Goal: Communication & Community: Answer question/provide support

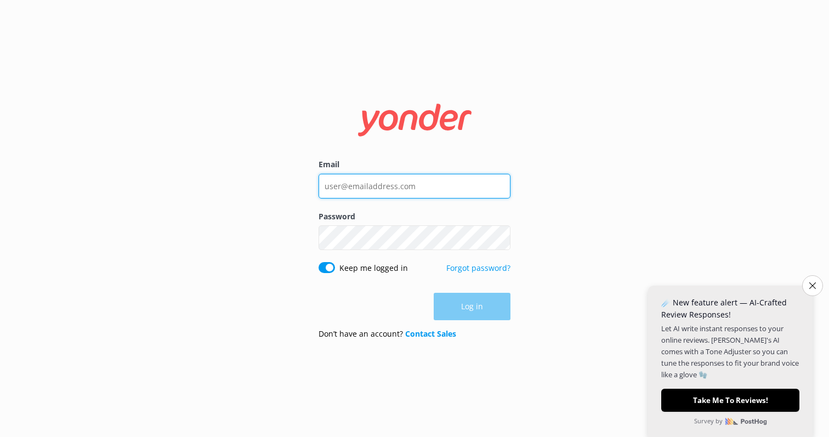
click at [366, 186] on input "Email" at bounding box center [415, 186] width 192 height 25
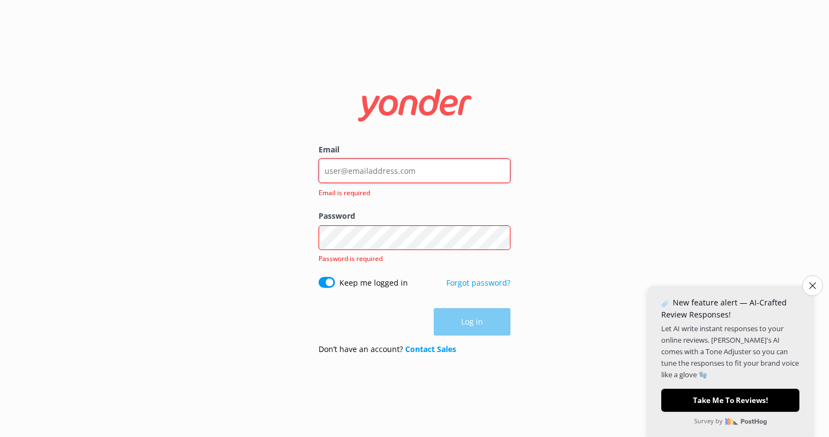
click at [418, 174] on input "Email" at bounding box center [415, 170] width 192 height 25
type input "[EMAIL_ADDRESS][DOMAIN_NAME]"
click button "Log in" at bounding box center [472, 321] width 77 height 27
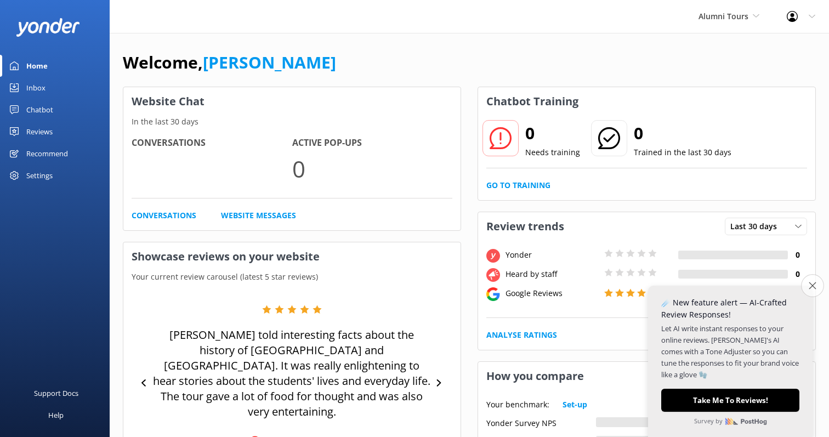
click at [819, 290] on button "Close survey" at bounding box center [812, 285] width 23 height 23
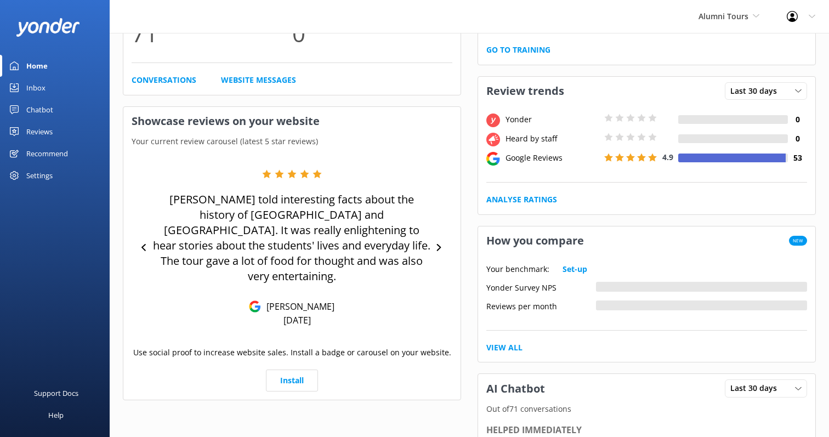
scroll to position [147, 0]
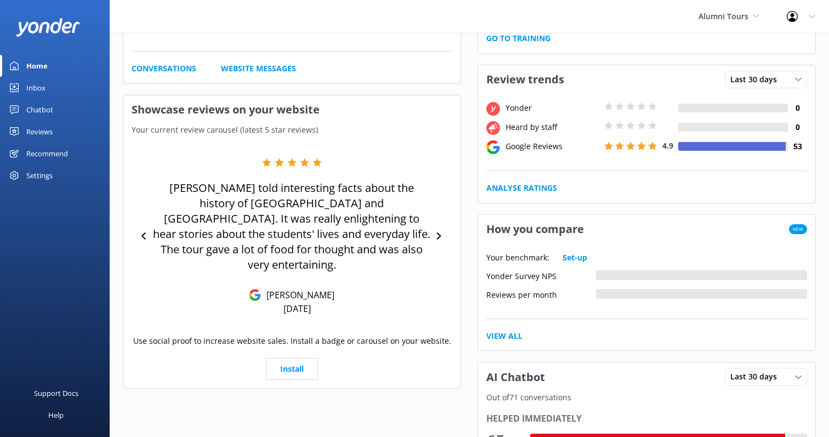
click at [41, 90] on div "Inbox" at bounding box center [35, 88] width 19 height 22
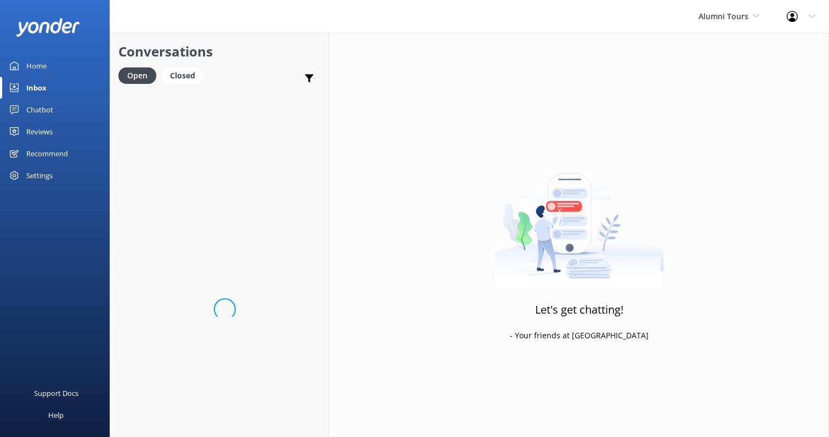
click at [38, 103] on div "Chatbot" at bounding box center [39, 110] width 27 height 22
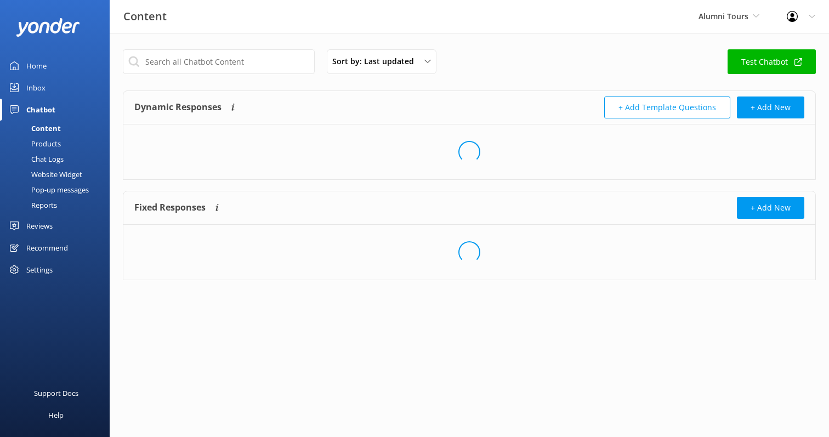
click at [38, 107] on div "Chatbot" at bounding box center [40, 110] width 29 height 22
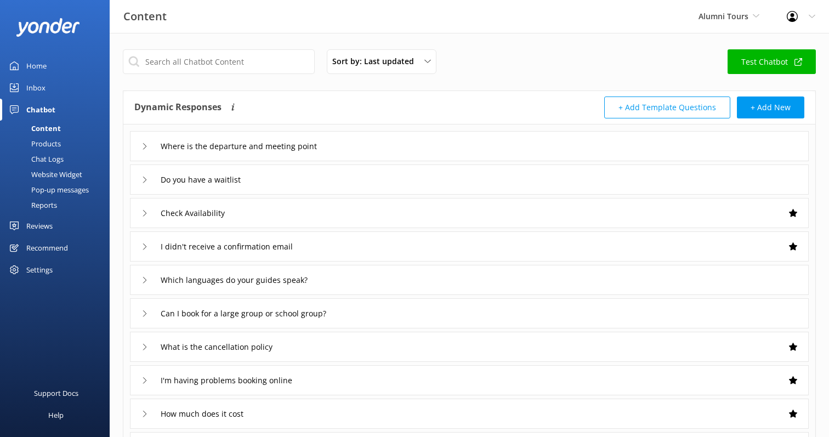
click at [47, 156] on div "Chat Logs" at bounding box center [35, 158] width 57 height 15
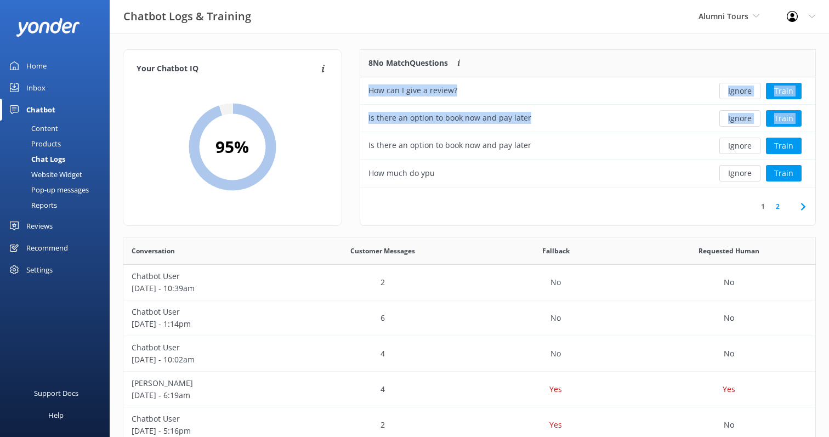
drag, startPoint x: 557, startPoint y: 136, endPoint x: 511, endPoint y: -64, distance: 205.5
click at [511, 0] on html "Chatbot Logs & Training Alumni Tours Alumni Tours (Do Not Use) Alumni Tours Pro…" at bounding box center [414, 341] width 829 height 682
click at [775, 207] on link "2" at bounding box center [778, 206] width 15 height 10
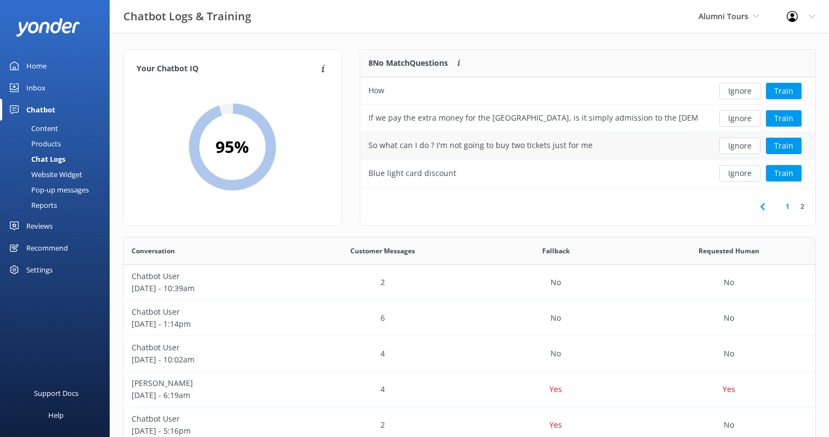
scroll to position [7, 0]
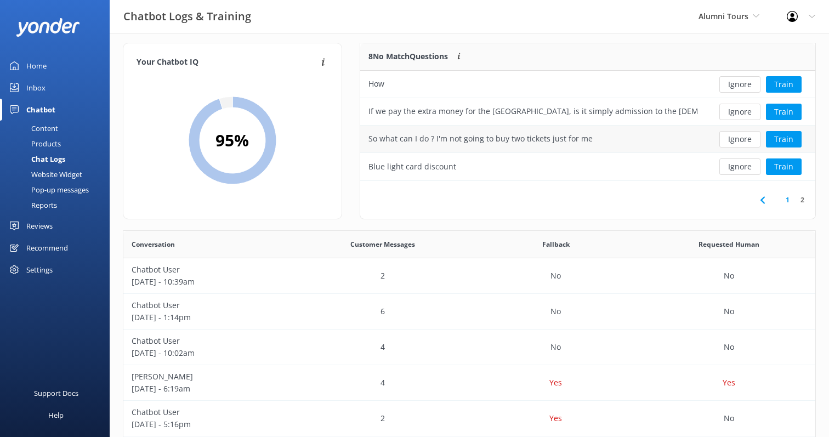
click at [466, 136] on div "So what can I do ? I'm not going to buy two tickets just for me" at bounding box center [481, 139] width 224 height 12
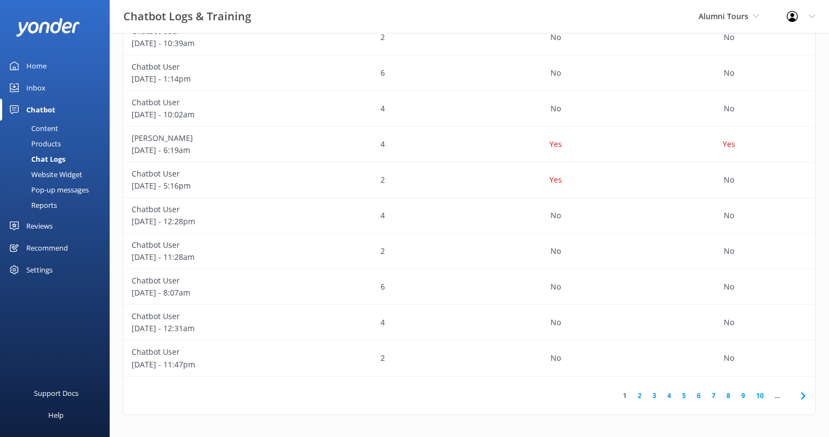
scroll to position [0, 0]
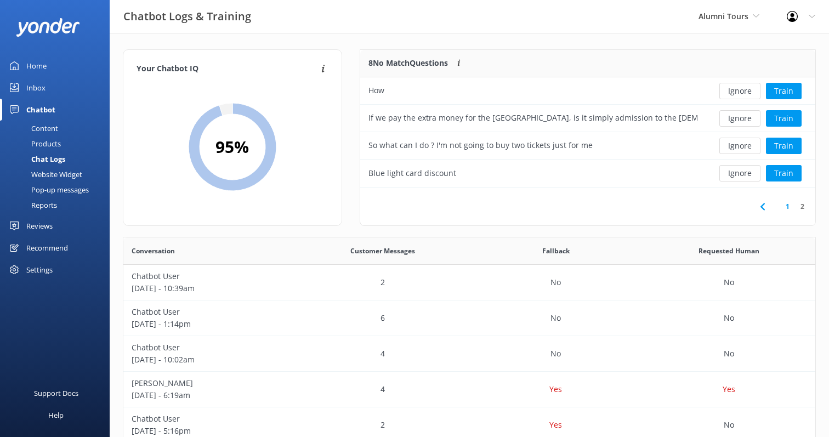
click at [39, 90] on div "Inbox" at bounding box center [35, 88] width 19 height 22
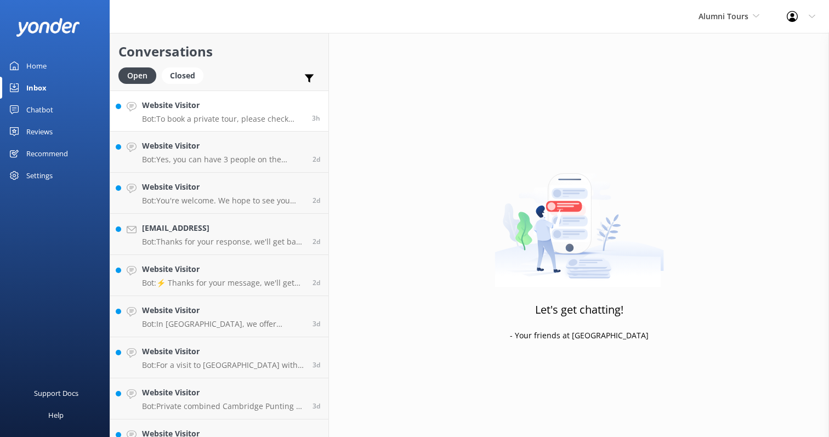
click at [236, 125] on link "Website Visitor Bot: To book a private tour, please check availability and make…" at bounding box center [219, 110] width 218 height 41
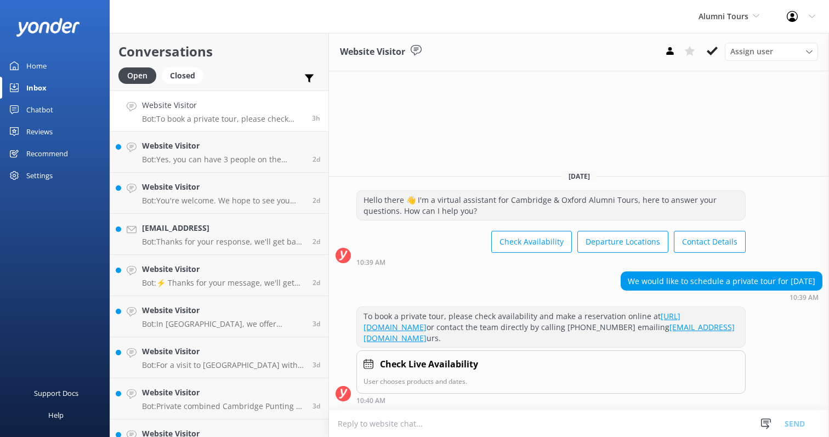
click at [410, 374] on div "Check Live Availability User chooses products and dates." at bounding box center [550, 371] width 389 height 43
click at [391, 364] on h4 "Check Live Availability" at bounding box center [429, 365] width 98 height 14
click at [186, 157] on p "Bot: Yes, you can have 3 people on the Oxford University Punting Tour. Shared t…" at bounding box center [223, 160] width 162 height 10
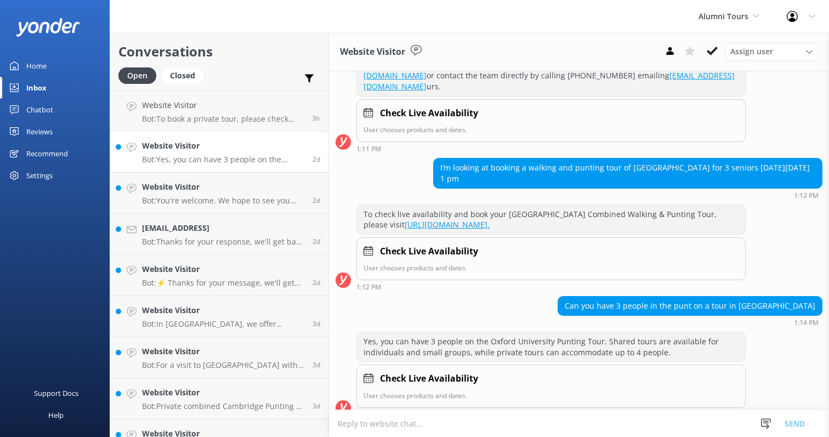
scroll to position [185, 0]
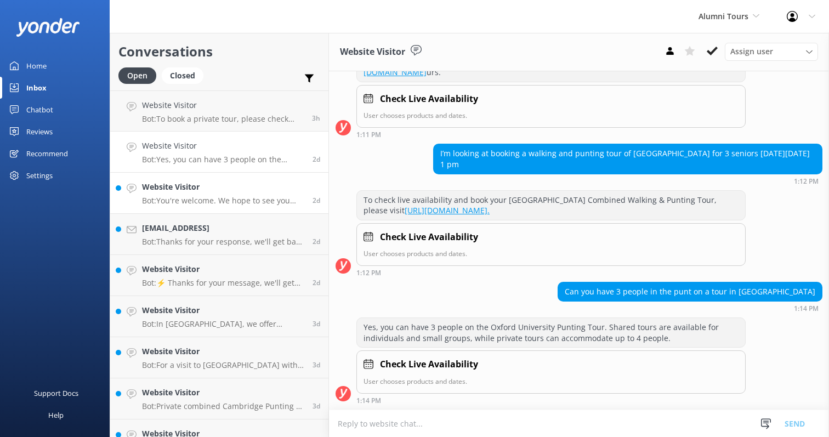
click at [232, 200] on p "Bot: You're welcome. We hope to see you soon!" at bounding box center [223, 201] width 162 height 10
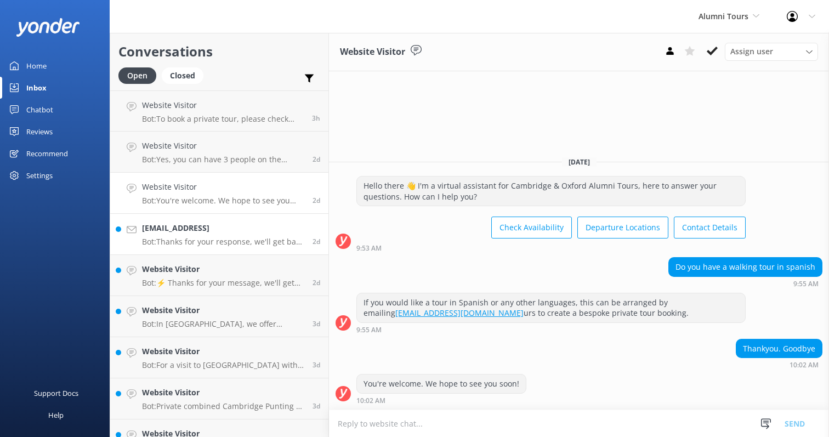
click at [209, 246] on p "Bot: Thanks for your response, we'll get back to you as soon as we can during o…" at bounding box center [223, 242] width 162 height 10
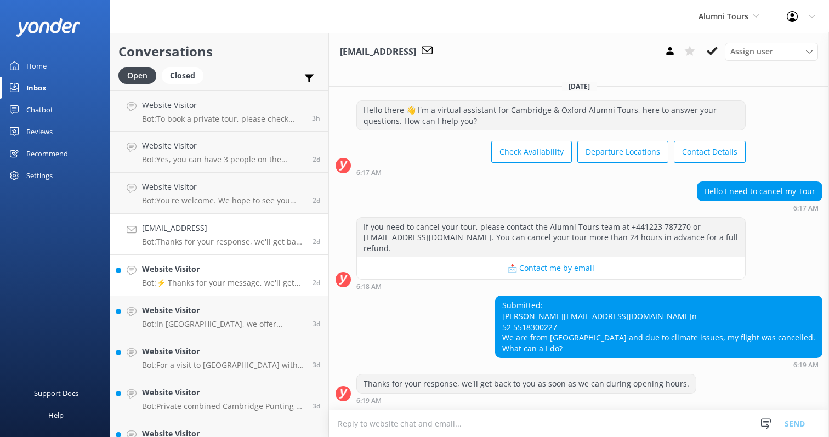
click at [216, 279] on p "Bot: ⚡ Thanks for your message, we'll get back to you as soon as we can. You're…" at bounding box center [223, 283] width 162 height 10
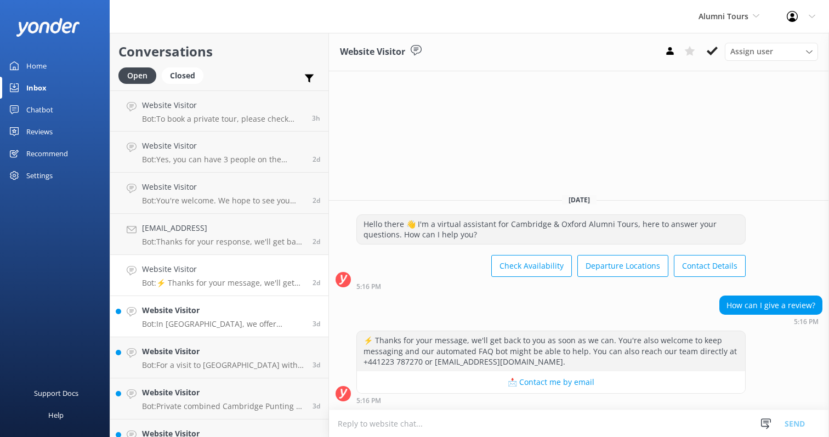
click at [225, 319] on p "Bot: In [GEOGRAPHIC_DATA], we offer several guided experiences led by universit…" at bounding box center [223, 324] width 162 height 10
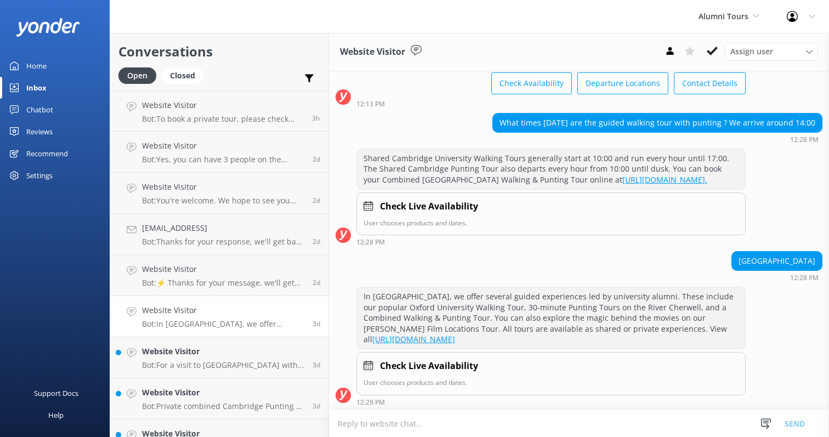
scroll to position [80, 0]
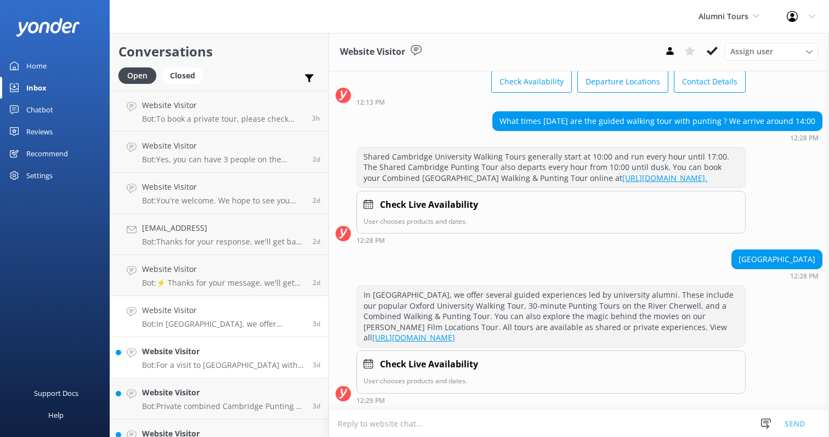
click at [191, 340] on link "Website Visitor Bot: For a visit to [GEOGRAPHIC_DATA] with a focus on the unive…" at bounding box center [219, 357] width 218 height 41
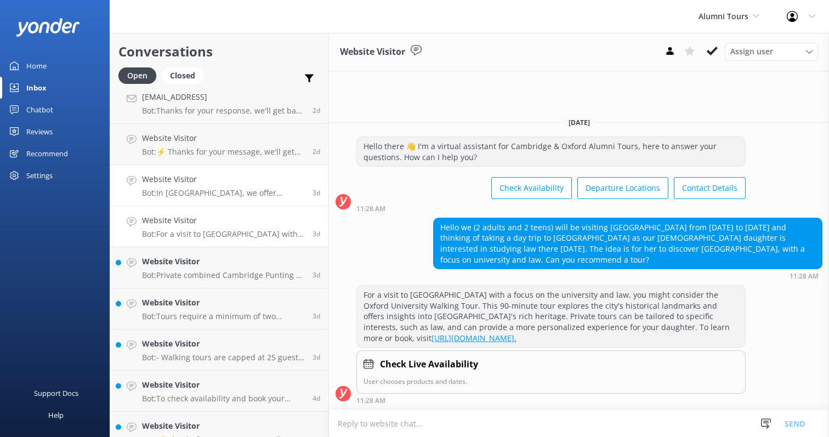
scroll to position [188, 0]
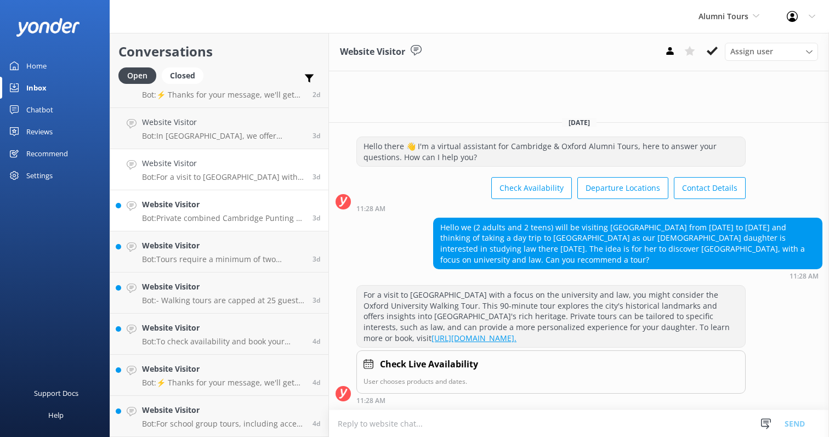
click at [200, 211] on div "Website Visitor Bot: Private combined Cambridge Punting & Walking Tours start f…" at bounding box center [223, 211] width 162 height 24
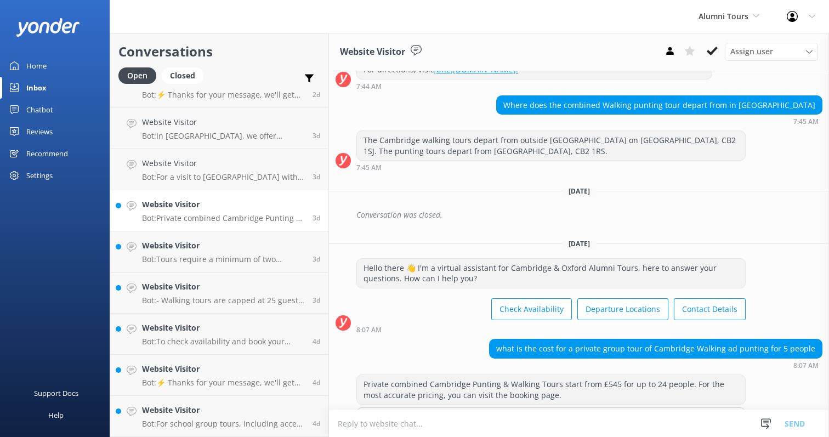
scroll to position [288, 0]
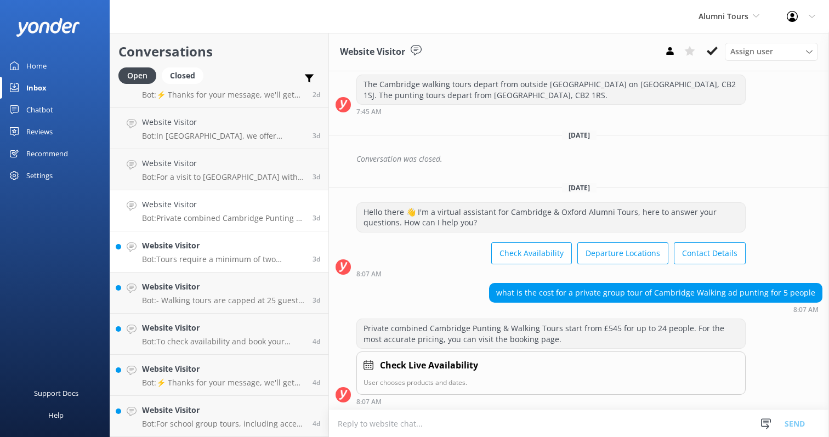
click at [196, 260] on p "Bot: Tours require a minimum of two participants to proceed. Solo travelers may…" at bounding box center [223, 259] width 162 height 10
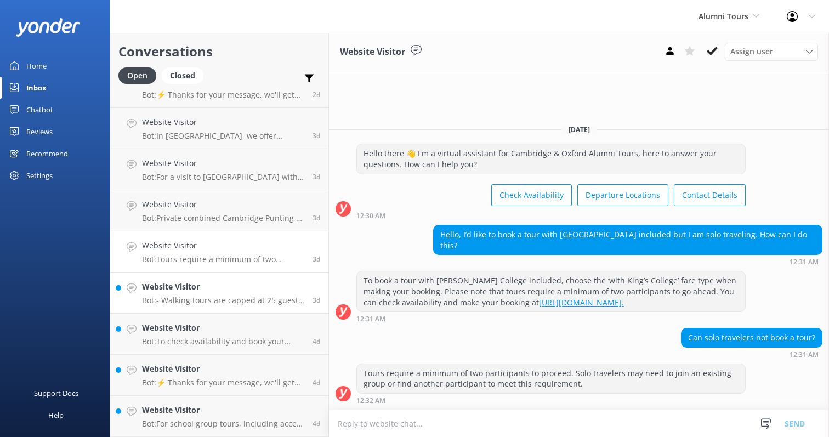
click at [191, 294] on div "Website Visitor Bot: - Walking tours are capped at 25 guests per guide. - Punti…" at bounding box center [223, 293] width 162 height 24
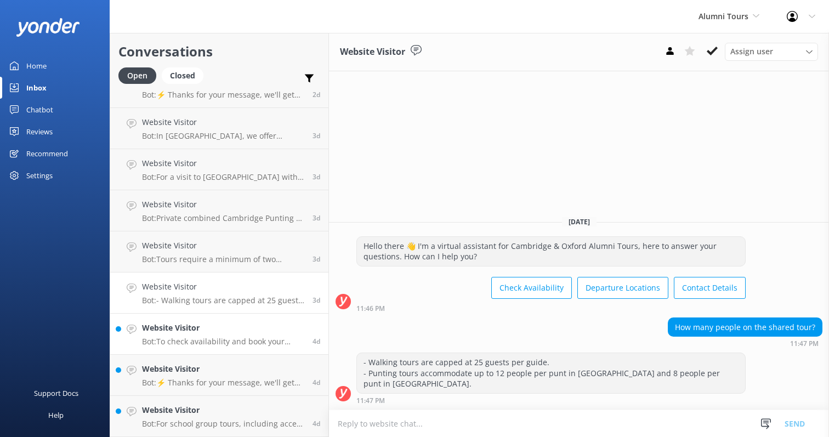
click at [190, 333] on h4 "Website Visitor" at bounding box center [223, 328] width 162 height 12
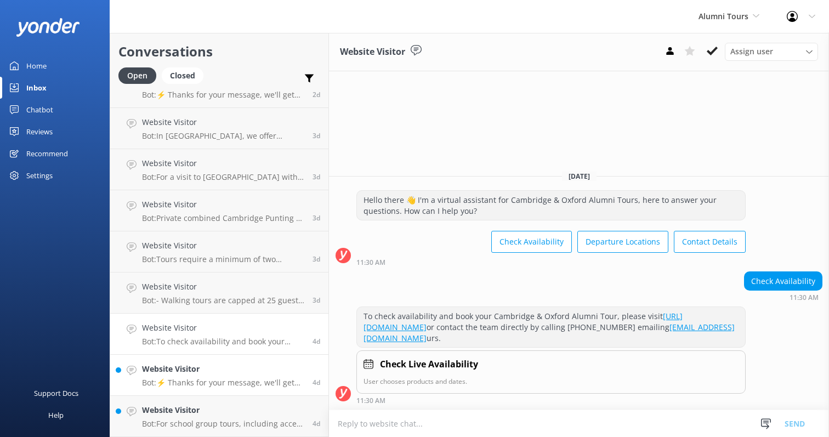
click at [216, 364] on h4 "Website Visitor" at bounding box center [223, 369] width 162 height 12
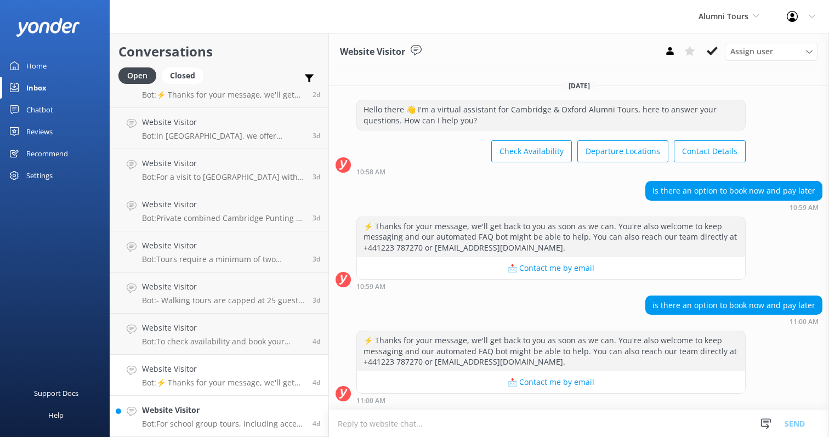
click at [226, 410] on h4 "Website Visitor" at bounding box center [223, 410] width 162 height 12
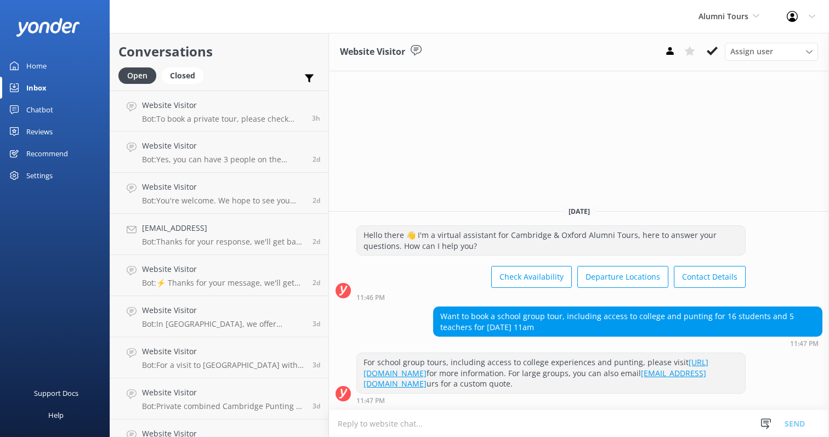
scroll to position [188, 0]
